Goal: Check status: Check status

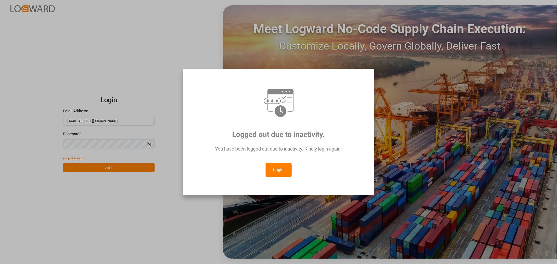
click at [273, 171] on button "Login" at bounding box center [278, 170] width 26 height 14
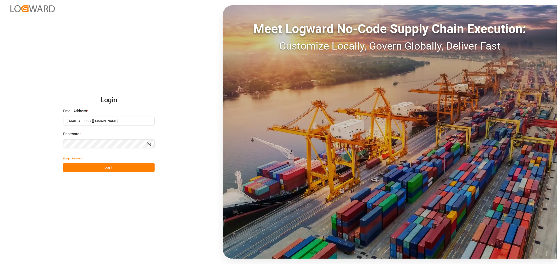
click at [103, 169] on button "Log In" at bounding box center [108, 167] width 91 height 9
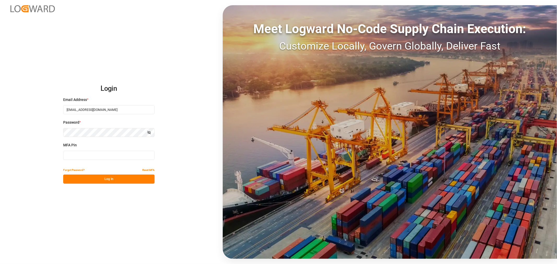
click at [100, 155] on input at bounding box center [108, 155] width 91 height 9
click at [93, 153] on input at bounding box center [108, 155] width 91 height 9
type input "916718"
click at [115, 180] on button "Log In" at bounding box center [108, 179] width 91 height 9
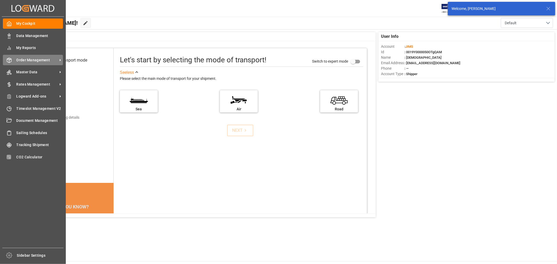
click at [44, 59] on span "Order Management" at bounding box center [36, 59] width 41 height 5
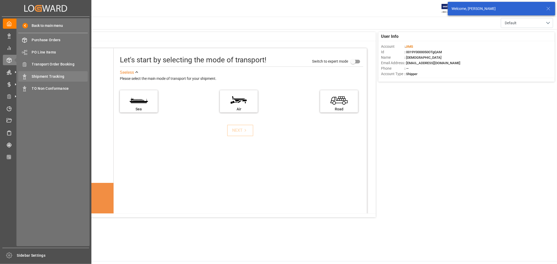
click at [51, 76] on span "Shipment Tracking" at bounding box center [60, 76] width 56 height 5
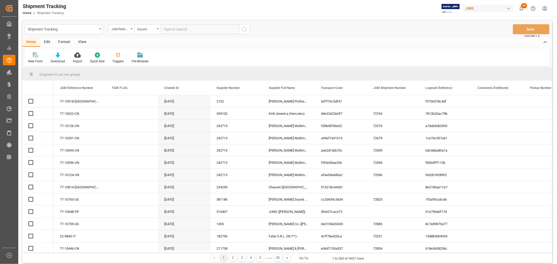
drag, startPoint x: 183, startPoint y: 29, endPoint x: 199, endPoint y: 30, distance: 16.0
click at [183, 28] on input "text" at bounding box center [200, 29] width 78 height 10
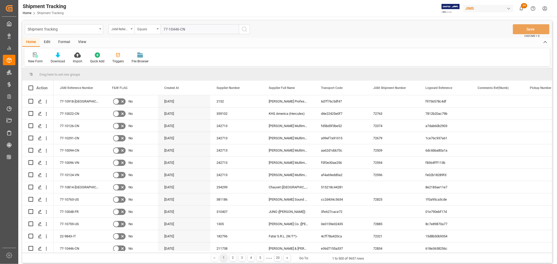
type input "77-10446-CN"
click at [242, 29] on icon "search button" at bounding box center [244, 29] width 6 height 6
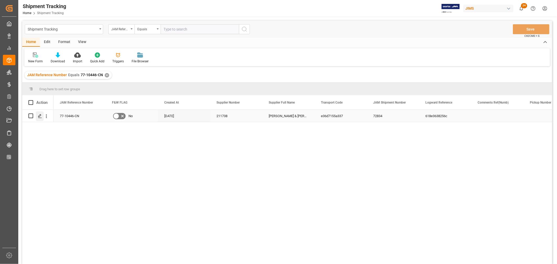
click at [40, 115] on icon "Press SPACE to select this row." at bounding box center [40, 116] width 4 height 4
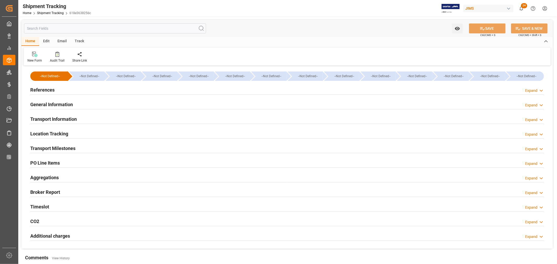
type input "[DATE] 00:00"
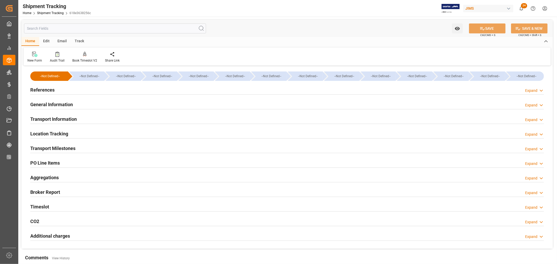
click at [50, 147] on h2 "Transport Milestones" at bounding box center [52, 148] width 45 height 7
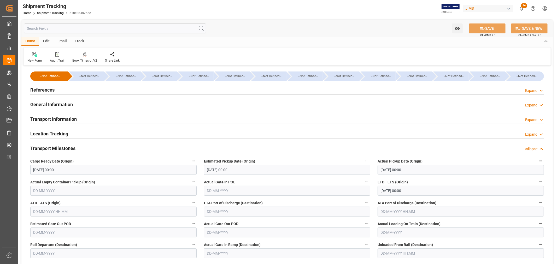
click at [44, 90] on h2 "References" at bounding box center [42, 89] width 24 height 7
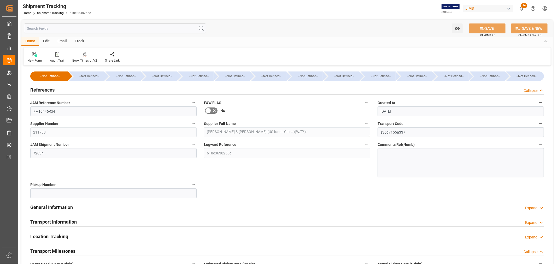
click at [44, 90] on h2 "References" at bounding box center [42, 89] width 24 height 7
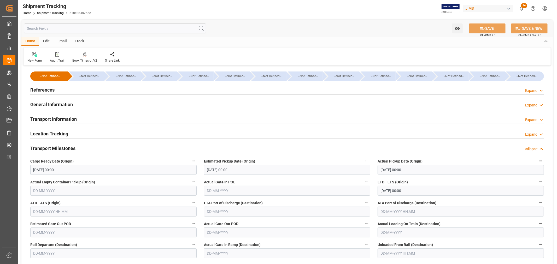
click at [50, 120] on h2 "Transport Information" at bounding box center [53, 119] width 46 height 7
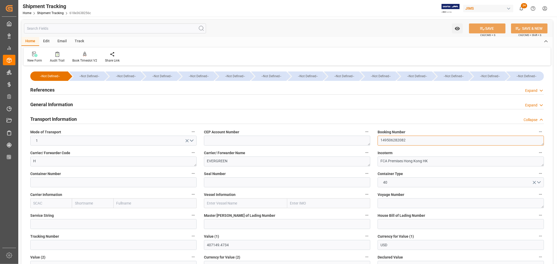
click at [393, 140] on textarea "149506282082" at bounding box center [460, 141] width 166 height 10
click at [50, 91] on h2 "References" at bounding box center [42, 89] width 24 height 7
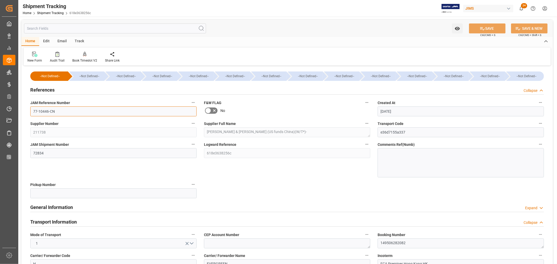
drag, startPoint x: 60, startPoint y: 111, endPoint x: 28, endPoint y: 111, distance: 31.6
click at [28, 111] on div "JAM Reference Number 77-10446-CN" at bounding box center [114, 107] width 174 height 21
click at [53, 55] on div at bounding box center [57, 53] width 15 height 5
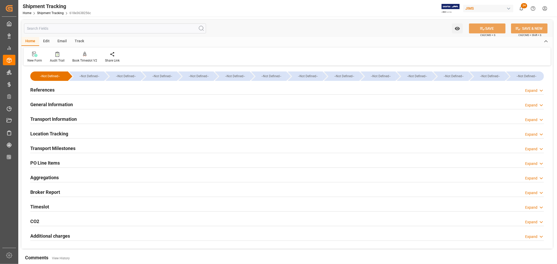
type input "[DATE] 00:00"
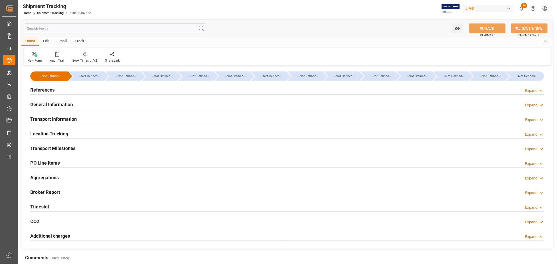
click at [57, 118] on h2 "Transport Information" at bounding box center [53, 119] width 46 height 7
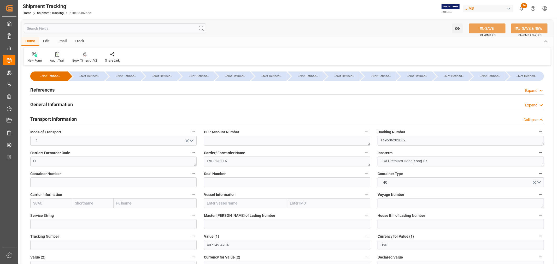
click at [57, 118] on h2 "Transport Information" at bounding box center [53, 119] width 46 height 7
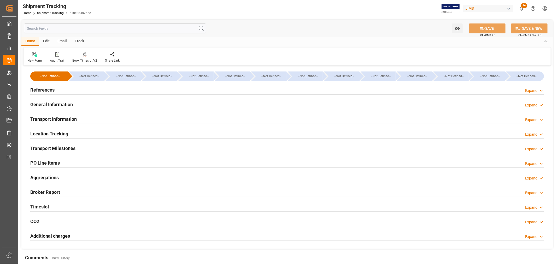
click at [51, 148] on h2 "Transport Milestones" at bounding box center [52, 148] width 45 height 7
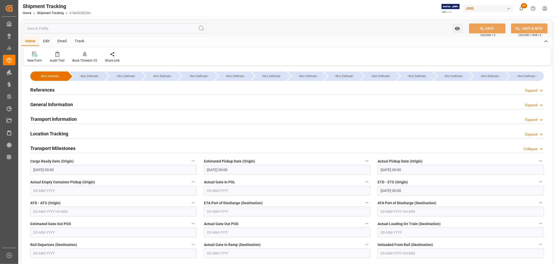
click at [48, 90] on h2 "References" at bounding box center [42, 89] width 24 height 7
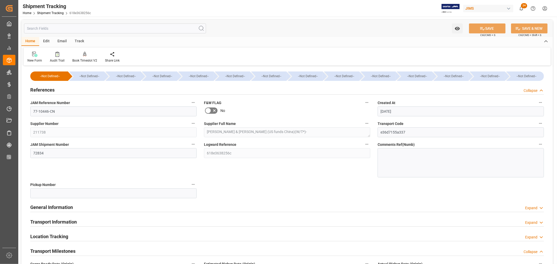
click at [49, 90] on h2 "References" at bounding box center [42, 89] width 24 height 7
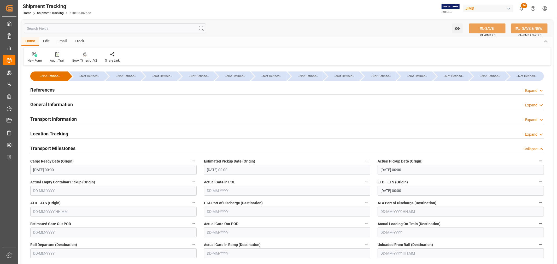
click at [48, 104] on h2 "General Information" at bounding box center [51, 104] width 43 height 7
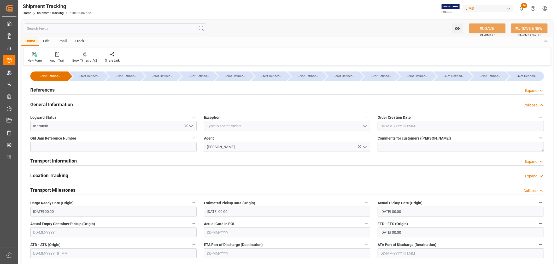
click at [190, 125] on icon "open menu" at bounding box center [191, 126] width 6 height 6
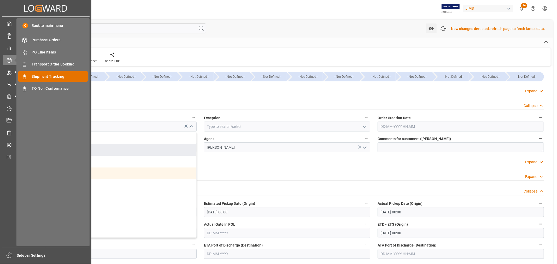
click at [49, 76] on span "Shipment Tracking" at bounding box center [60, 76] width 56 height 5
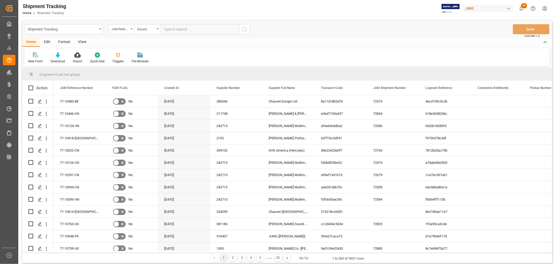
click at [172, 30] on input "text" at bounding box center [200, 29] width 78 height 10
paste input "77-10483-BE"
type input "77-10483-BE"
click at [243, 30] on icon "search button" at bounding box center [244, 29] width 6 height 6
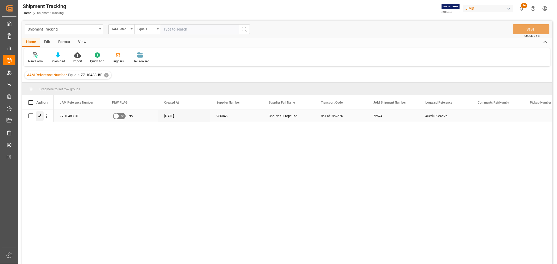
click at [40, 115] on icon "Press SPACE to select this row." at bounding box center [40, 116] width 4 height 4
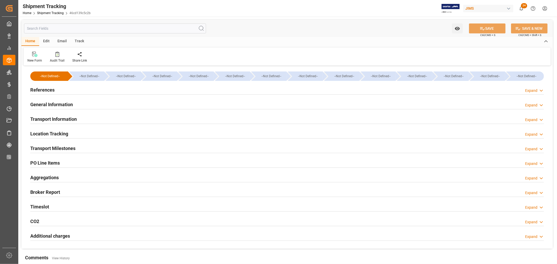
type input "45414"
click at [57, 117] on h2 "Transport Information" at bounding box center [53, 119] width 46 height 7
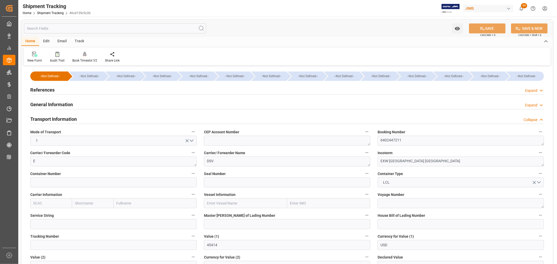
click at [57, 117] on h2 "Transport Information" at bounding box center [53, 119] width 46 height 7
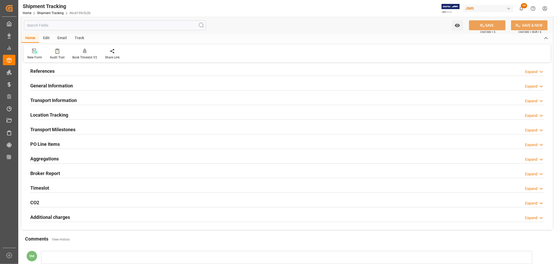
scroll to position [29, 0]
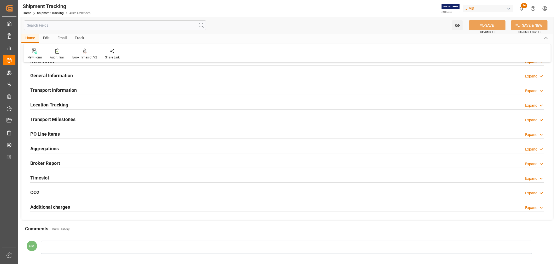
click at [51, 119] on h2 "Transport Milestones" at bounding box center [52, 119] width 45 height 7
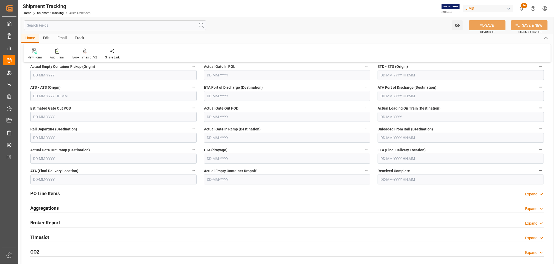
scroll to position [116, 0]
click at [43, 193] on h2 "PO Line Items" at bounding box center [44, 193] width 29 height 7
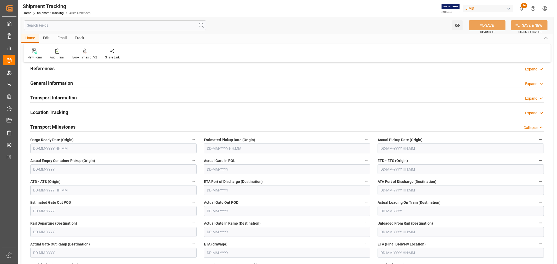
scroll to position [0, 0]
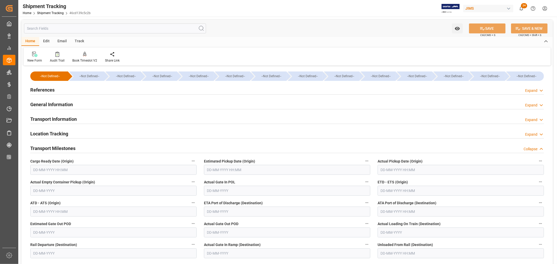
click at [46, 119] on h2 "Transport Information" at bounding box center [53, 119] width 46 height 7
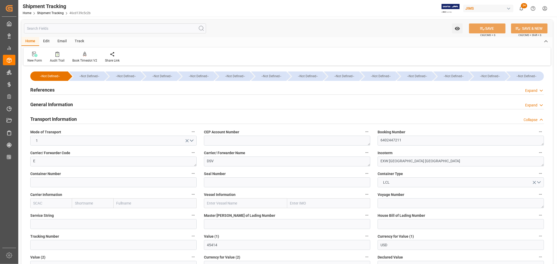
click at [51, 28] on input "text" at bounding box center [115, 28] width 182 height 10
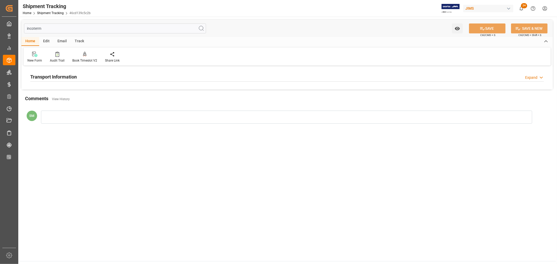
type input "incoterm"
click at [51, 78] on h2 "Transport Information" at bounding box center [53, 76] width 46 height 7
click at [45, 25] on input "incoterm" at bounding box center [115, 28] width 182 height 10
drag, startPoint x: 44, startPoint y: 27, endPoint x: 20, endPoint y: 29, distance: 24.3
click at [20, 29] on div "incoterm Watch Option SAVE Ctrl/CMD + S SAVE & NEW Ctrl/CMD + Shift + S Home Ed…" at bounding box center [286, 86] width 537 height 139
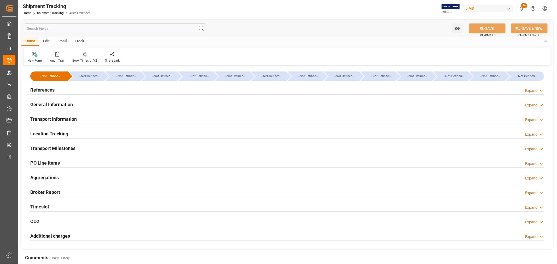
click at [54, 146] on h2 "Transport Milestones" at bounding box center [52, 148] width 45 height 7
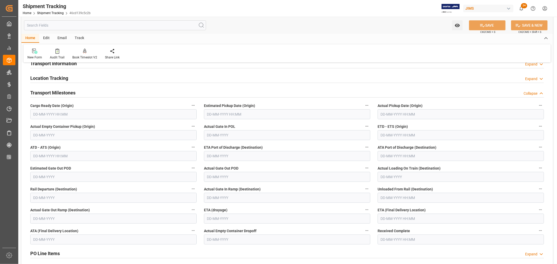
scroll to position [58, 0]
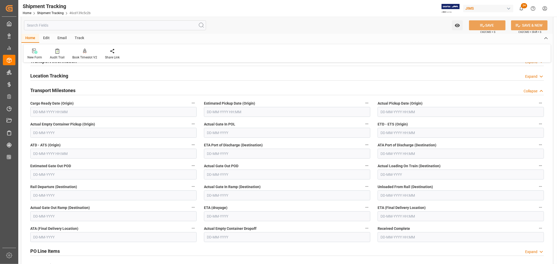
click at [56, 113] on input "text" at bounding box center [113, 112] width 166 height 10
drag, startPoint x: 67, startPoint y: 104, endPoint x: 30, endPoint y: 105, distance: 36.8
click at [30, 105] on label "Cargo Ready Date (Origin)" at bounding box center [113, 103] width 166 height 7
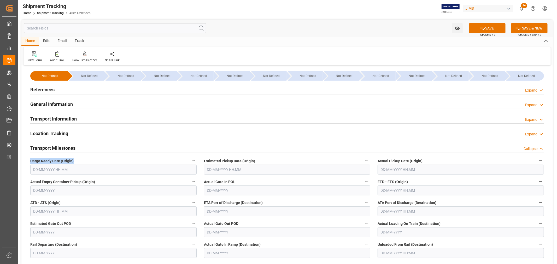
scroll to position [0, 0]
click at [52, 118] on h2 "Transport Information" at bounding box center [53, 119] width 46 height 7
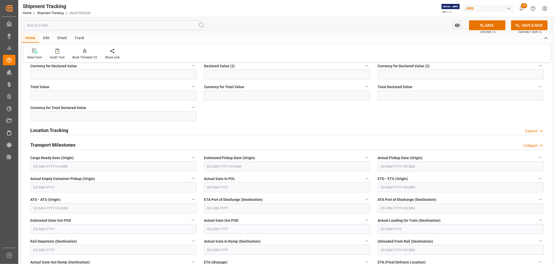
scroll to position [261, 0]
